Goal: Task Accomplishment & Management: Manage account settings

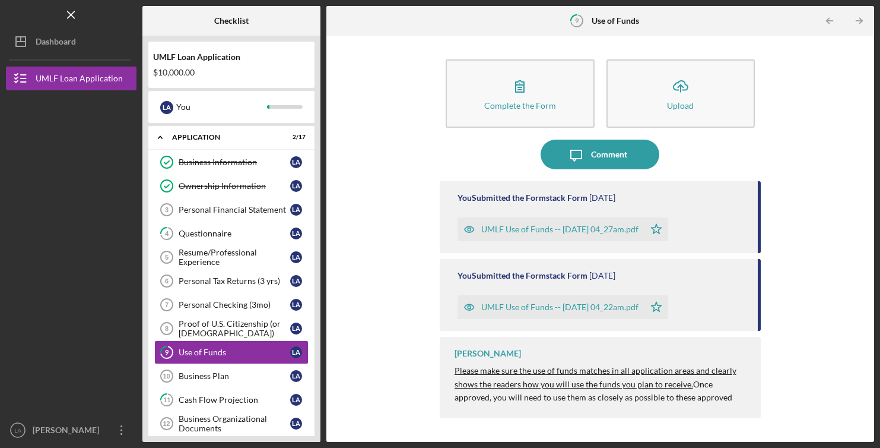
scroll to position [216, 0]
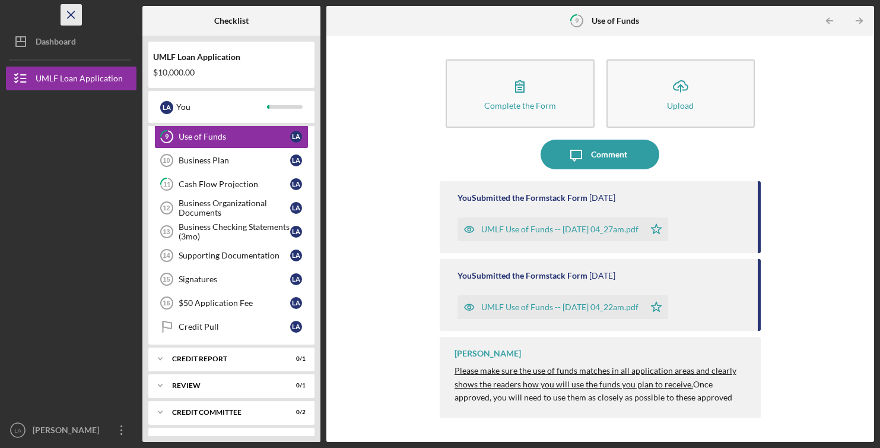
click at [66, 17] on icon "Icon/Menu Close" at bounding box center [71, 15] width 27 height 27
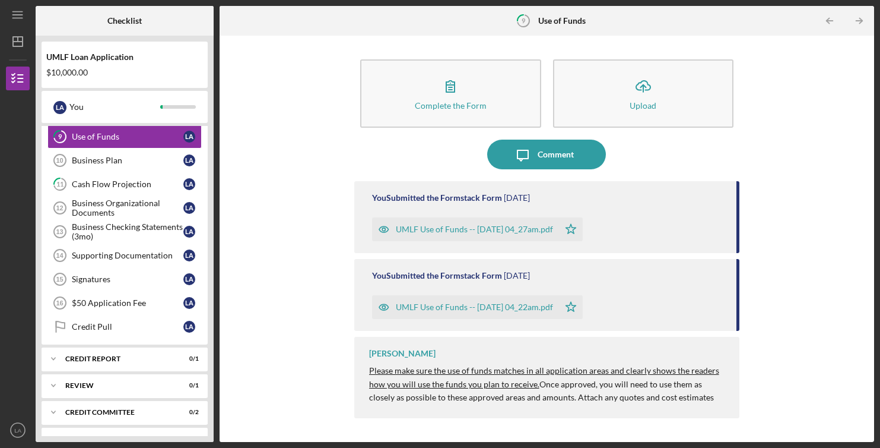
click at [26, 116] on div at bounding box center [18, 172] width 24 height 164
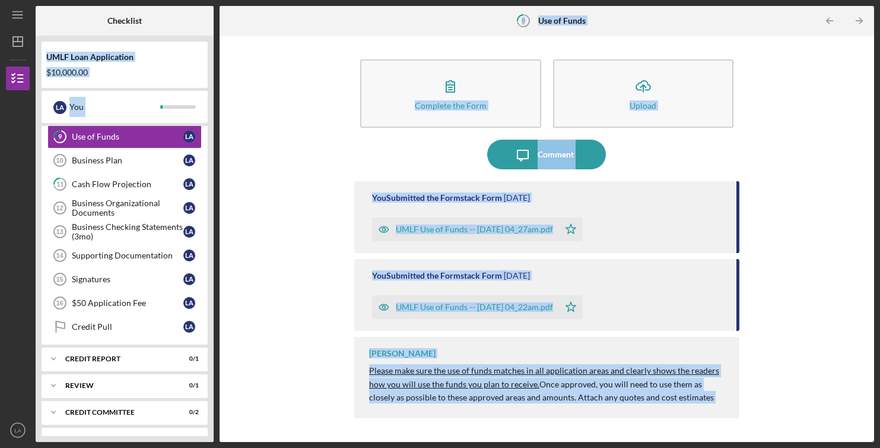
drag, startPoint x: 29, startPoint y: 28, endPoint x: 211, endPoint y: 21, distance: 182.4
click at [211, 21] on div "Icon/Menu 9 Use of Funds Checklist UMLF Loan Application $10,000.00 L A You Ico…" at bounding box center [440, 221] width 869 height 442
click at [227, 23] on div at bounding box center [329, 21] width 218 height 30
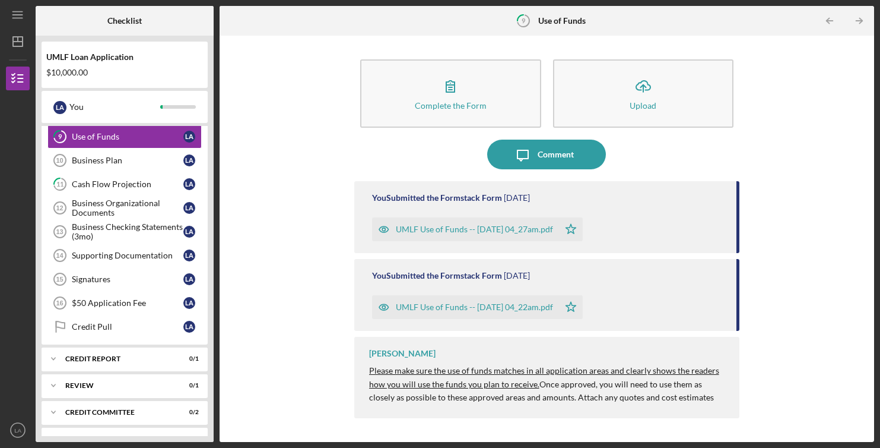
click at [680, 17] on div "Icon/Table Pagination Arrow Icon/Table Pagination Arrow" at bounding box center [765, 21] width 218 height 30
click at [830, 21] on icon "Icon/Table Pagination Arrow" at bounding box center [830, 21] width 27 height 27
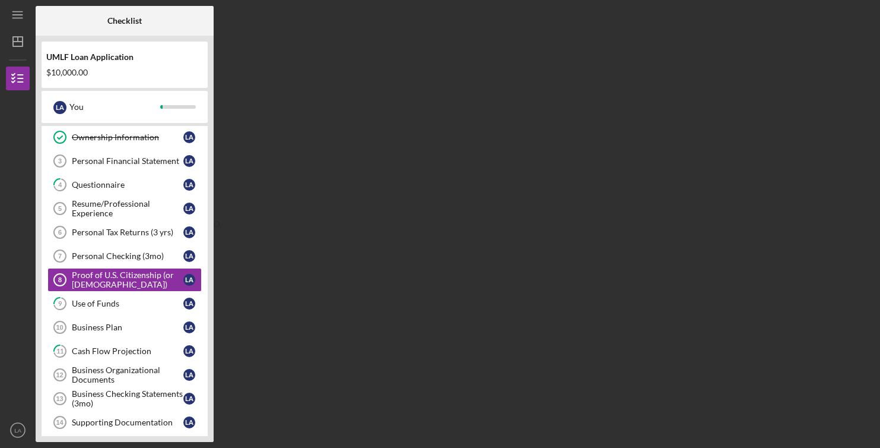
scroll to position [47, 0]
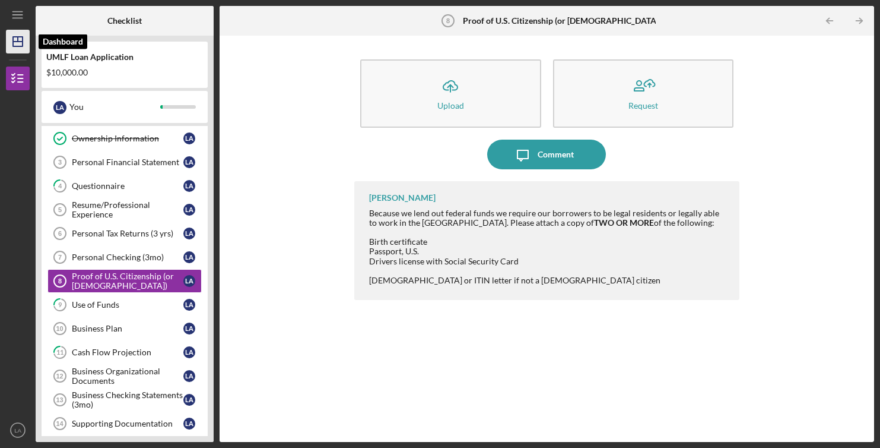
click at [28, 49] on icon "Icon/Dashboard" at bounding box center [18, 42] width 30 height 30
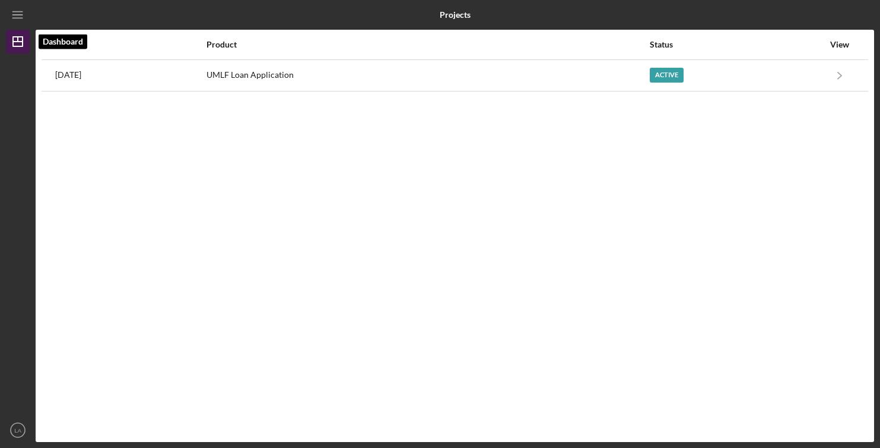
click at [20, 42] on icon "Icon/Dashboard" at bounding box center [18, 42] width 30 height 30
click at [21, 15] on line "button" at bounding box center [16, 15] width 9 height 0
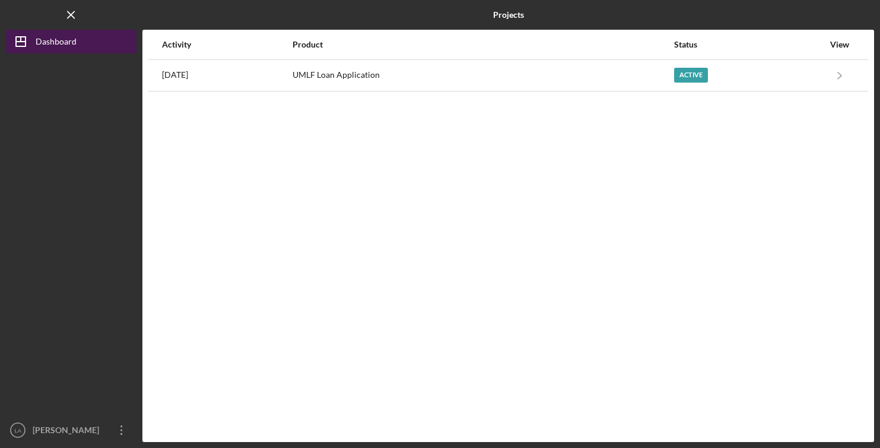
click at [66, 42] on div "Dashboard" at bounding box center [56, 43] width 41 height 27
click at [66, 44] on div "Dashboard" at bounding box center [56, 43] width 41 height 27
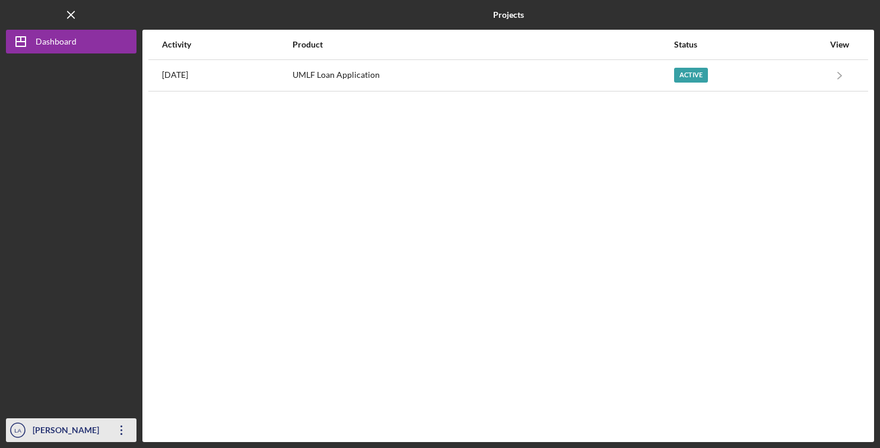
click at [120, 428] on icon "Icon/Overflow" at bounding box center [122, 430] width 30 height 30
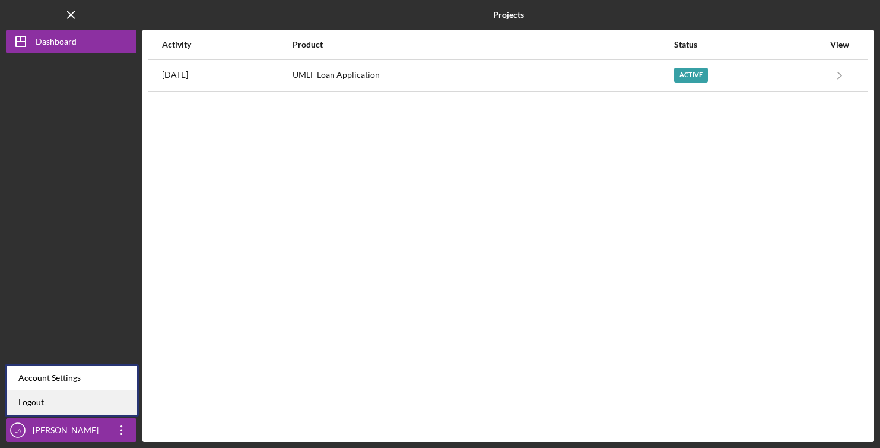
click at [113, 407] on link "Logout" at bounding box center [72, 402] width 131 height 24
